Goal: Task Accomplishment & Management: Use online tool/utility

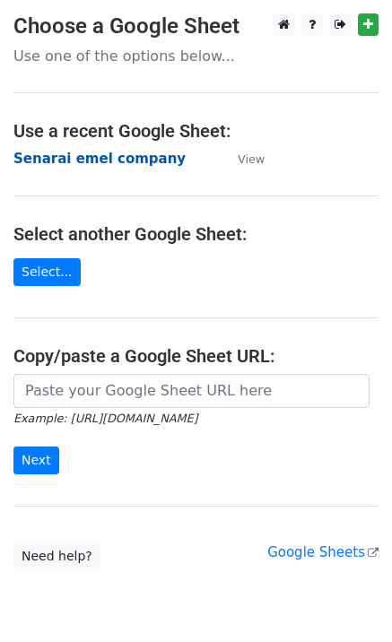
click at [54, 159] on strong "Senarai emel company" at bounding box center [99, 159] width 172 height 16
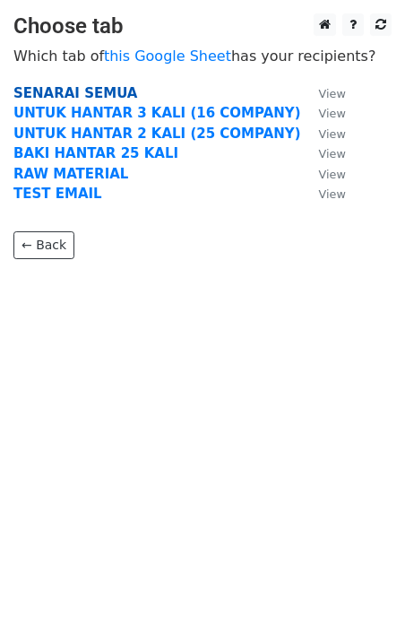
click at [72, 91] on strong "SENARAI SEMUA" at bounding box center [75, 93] width 124 height 16
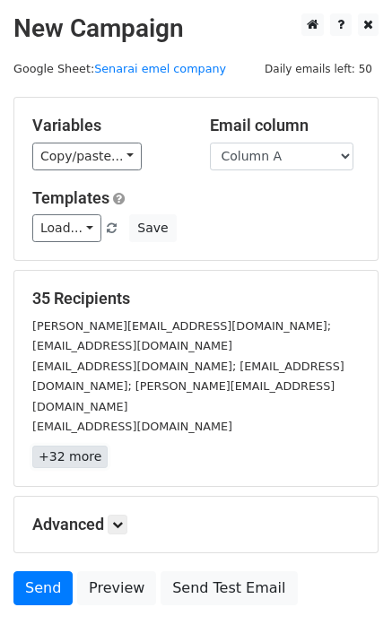
click at [93, 445] on link "+32 more" at bounding box center [69, 456] width 75 height 22
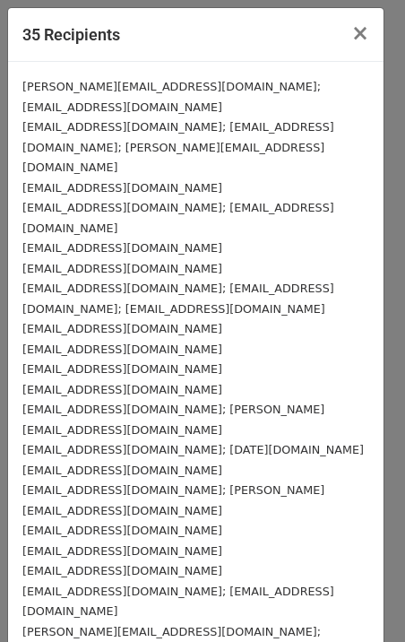
click at [198, 32] on div "35 Recipients ×" at bounding box center [195, 35] width 375 height 54
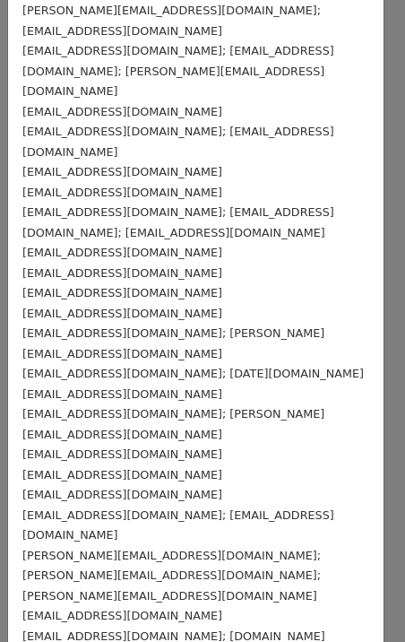
scroll to position [70, 0]
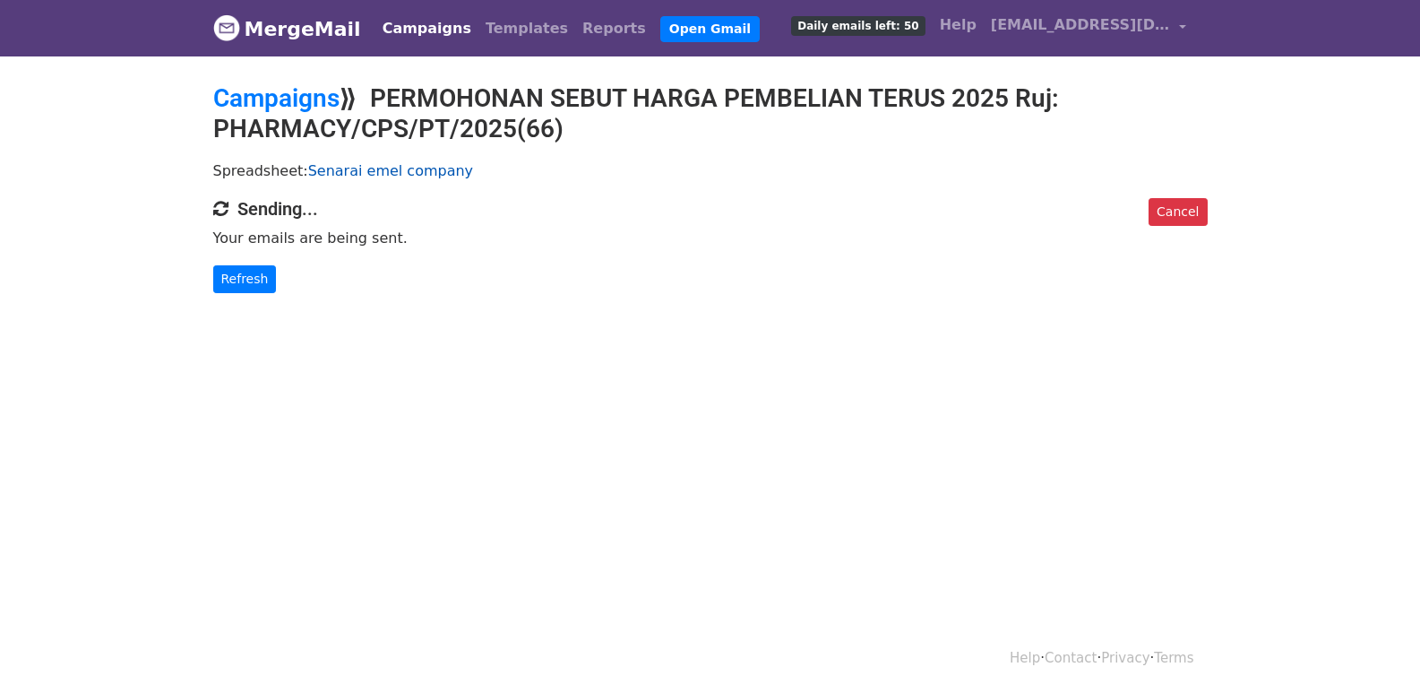
click at [334, 173] on link "Senarai emel company" at bounding box center [390, 170] width 165 height 17
click at [269, 282] on link "Refresh" at bounding box center [245, 279] width 64 height 28
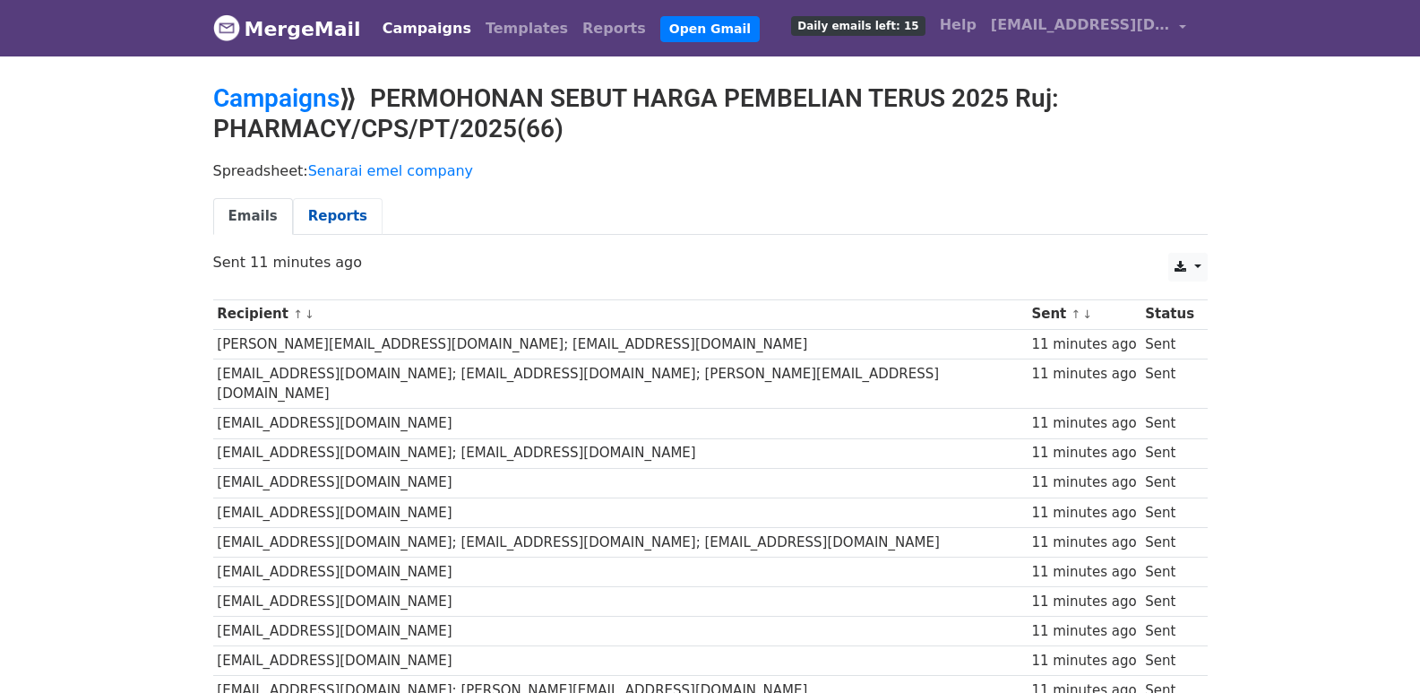
click at [332, 208] on link "Reports" at bounding box center [338, 216] width 90 height 37
click at [248, 211] on link "Emails" at bounding box center [253, 216] width 80 height 37
